Goal: Task Accomplishment & Management: Manage account settings

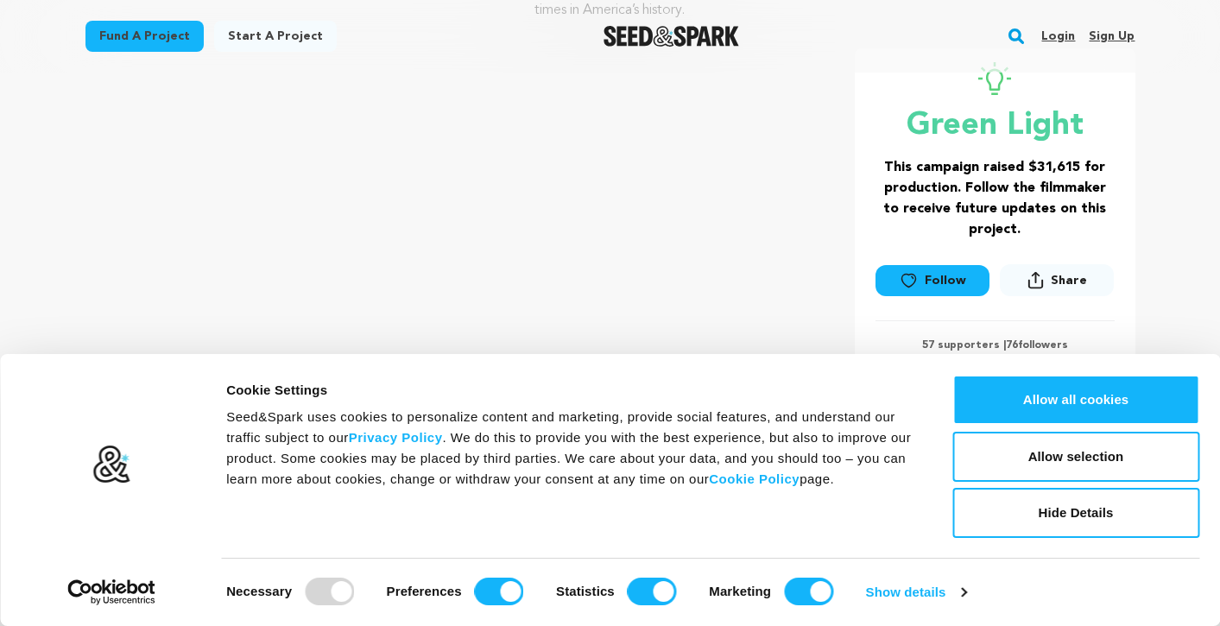
scroll to position [302, 0]
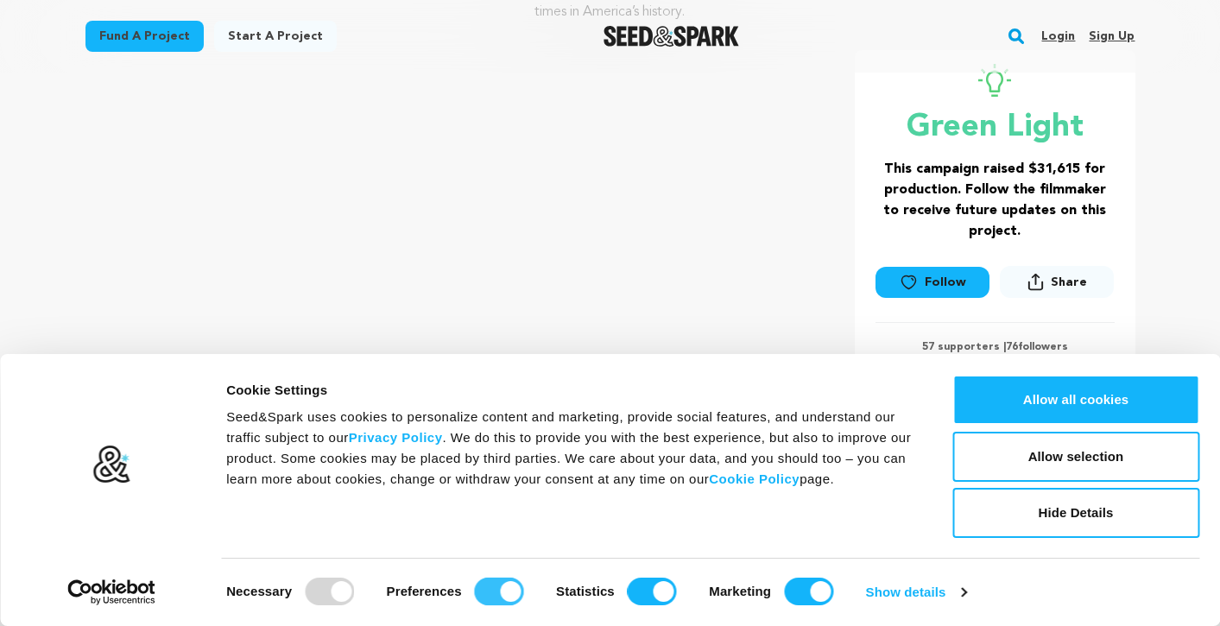
click at [513, 586] on input "Preferences" at bounding box center [499, 592] width 49 height 28
checkbox input "false"
click at [664, 595] on input "Statistics" at bounding box center [652, 592] width 49 height 28
checkbox input "false"
click at [819, 599] on input "Marketing" at bounding box center [808, 592] width 49 height 28
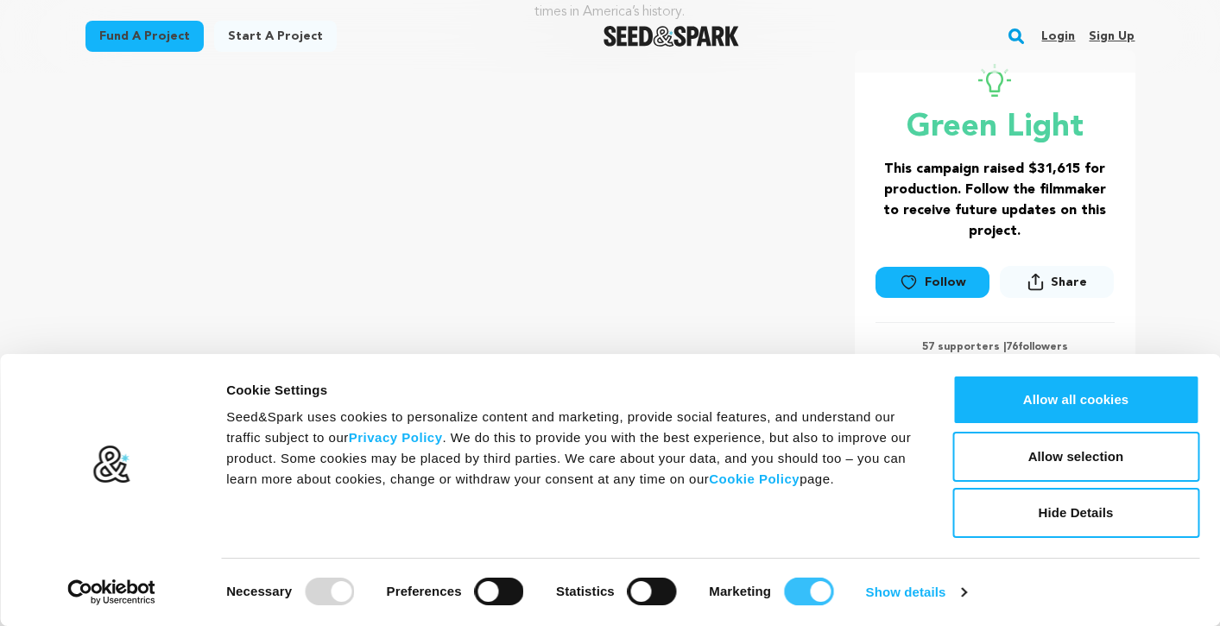
checkbox input "false"
click at [936, 590] on link "Show details" at bounding box center [916, 593] width 100 height 26
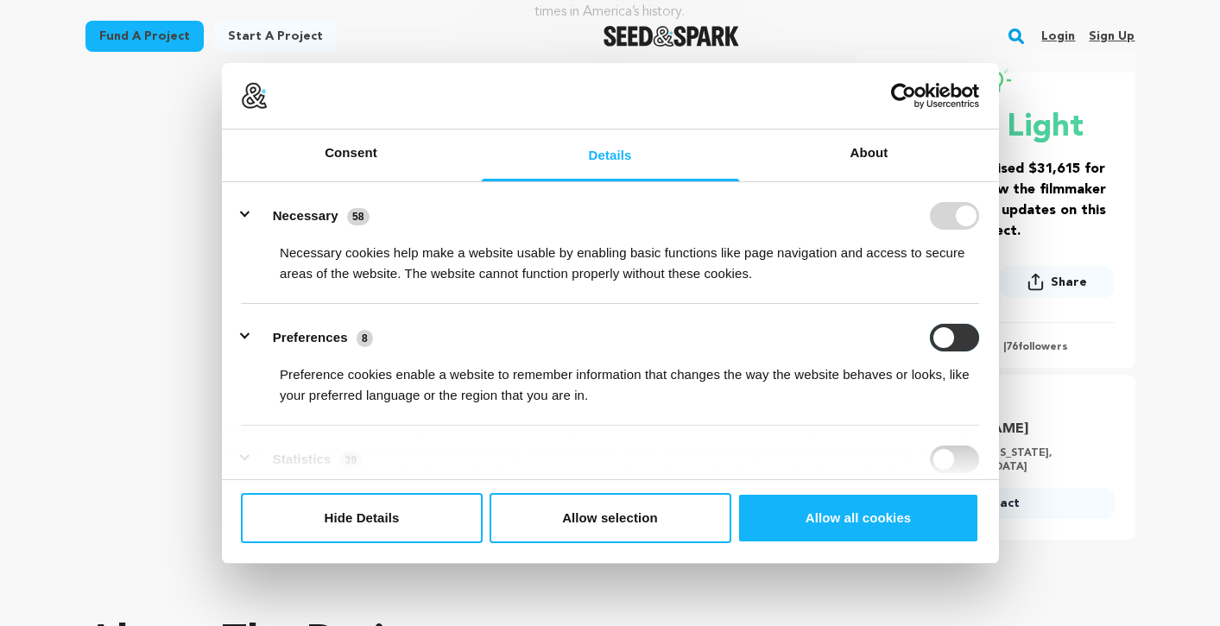
click at [950, 334] on input "Preferences" at bounding box center [954, 338] width 49 height 28
click at [960, 339] on input "Preferences" at bounding box center [954, 338] width 49 height 28
checkbox input "false"
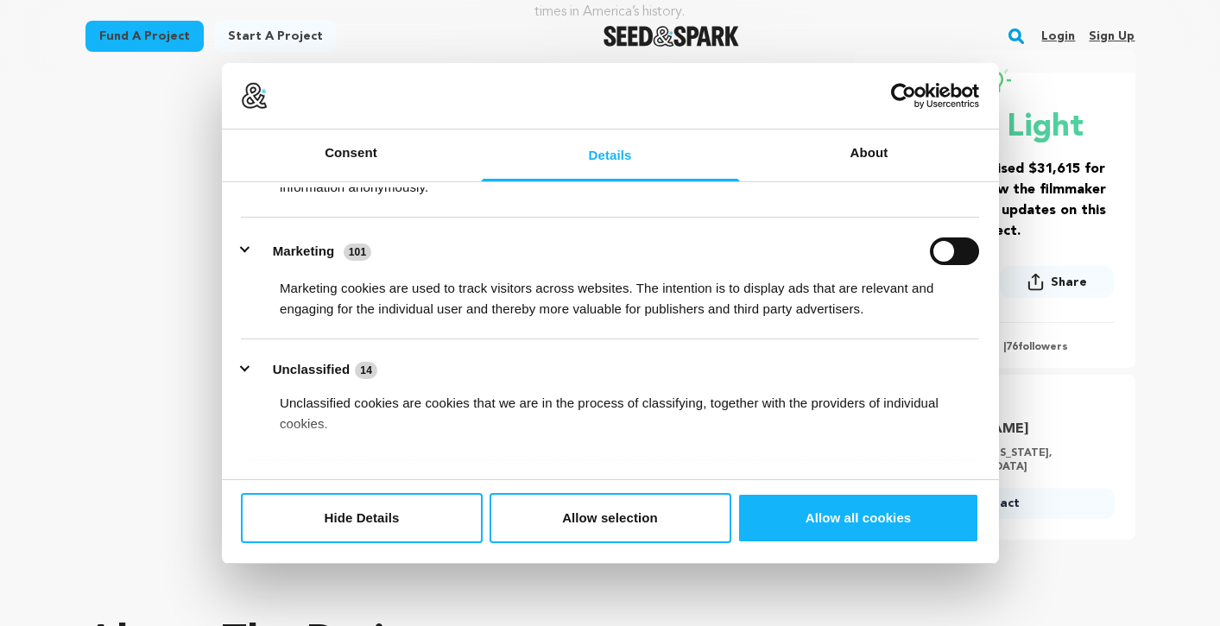
scroll to position [371, 0]
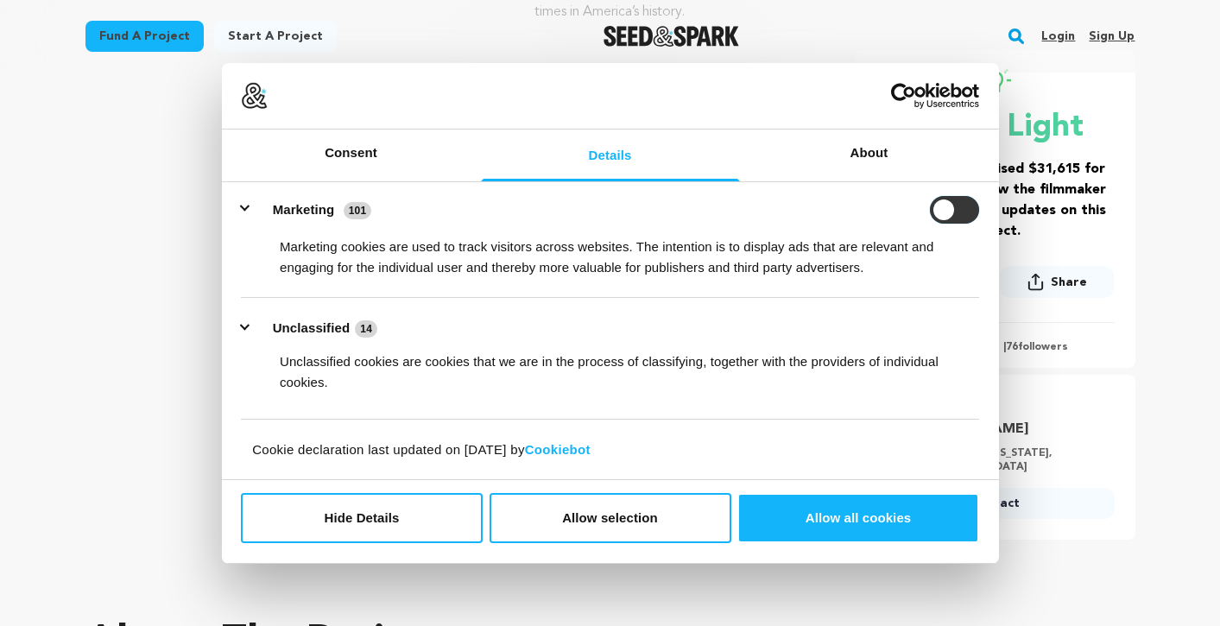
click at [941, 218] on input "Marketing" at bounding box center [954, 210] width 49 height 28
checkbox input "true"
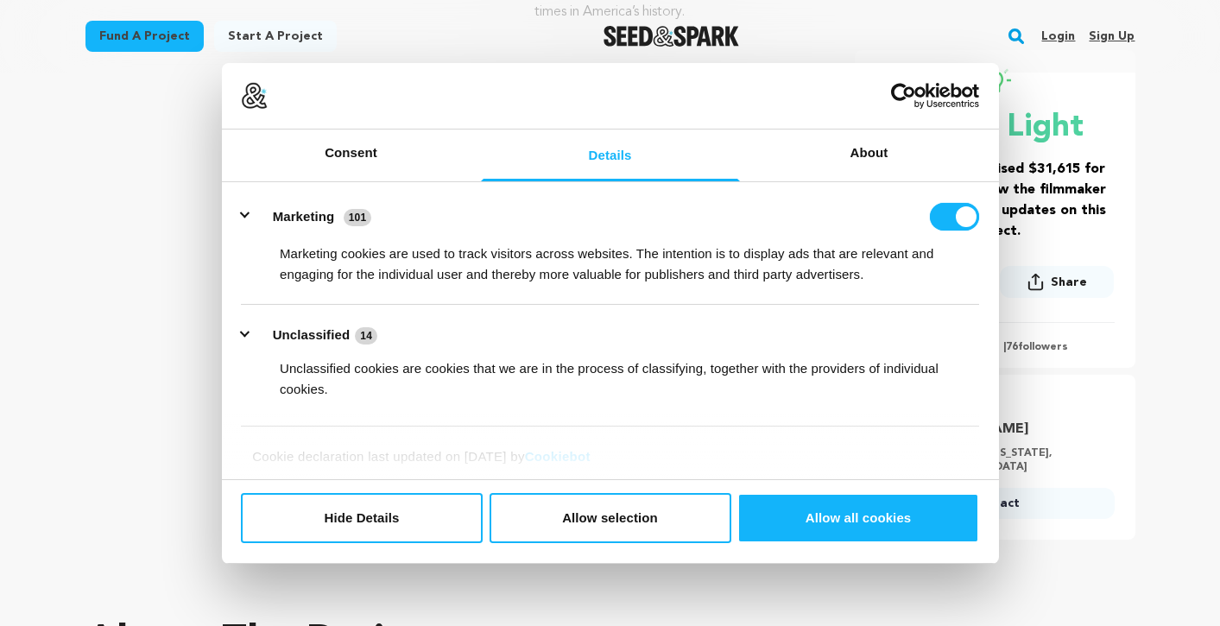
scroll to position [367, 0]
click at [876, 150] on link "About" at bounding box center [869, 156] width 259 height 52
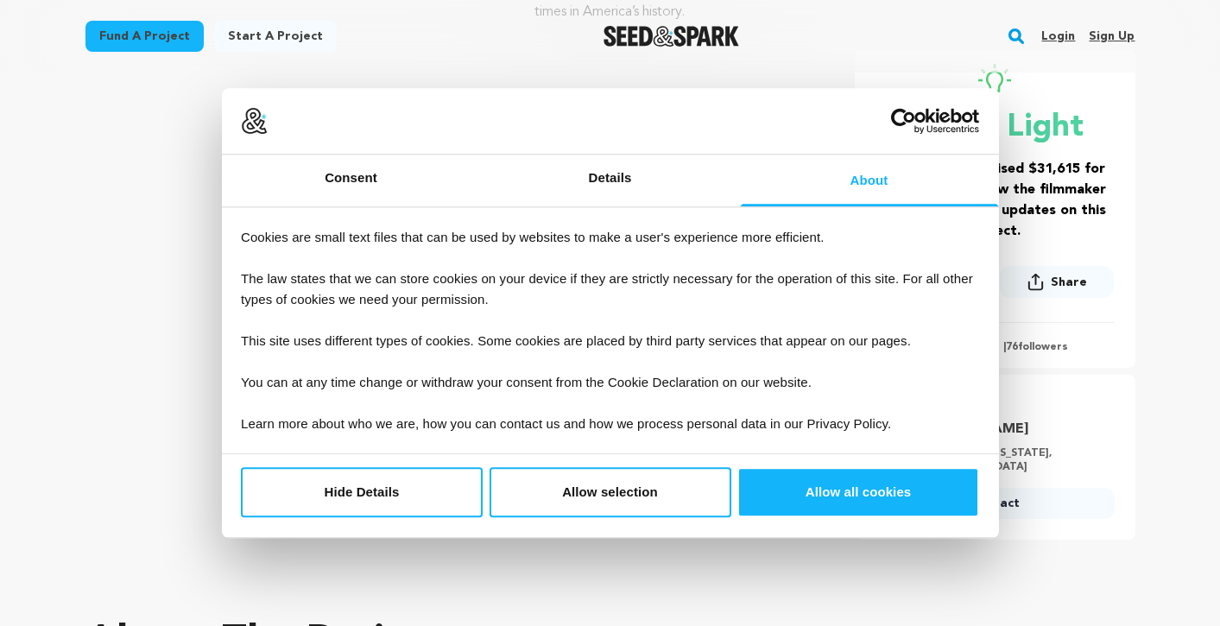
click at [1112, 499] on div "Contact" at bounding box center [995, 507] width 239 height 38
